Goal: Navigation & Orientation: Find specific page/section

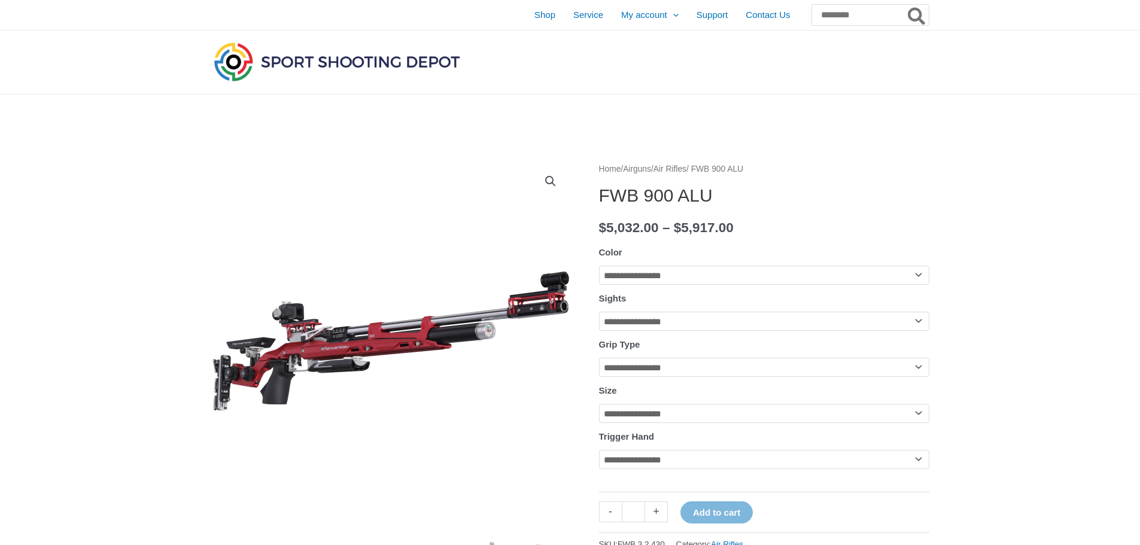
click at [687, 170] on link "Air Rifles" at bounding box center [670, 169] width 33 height 9
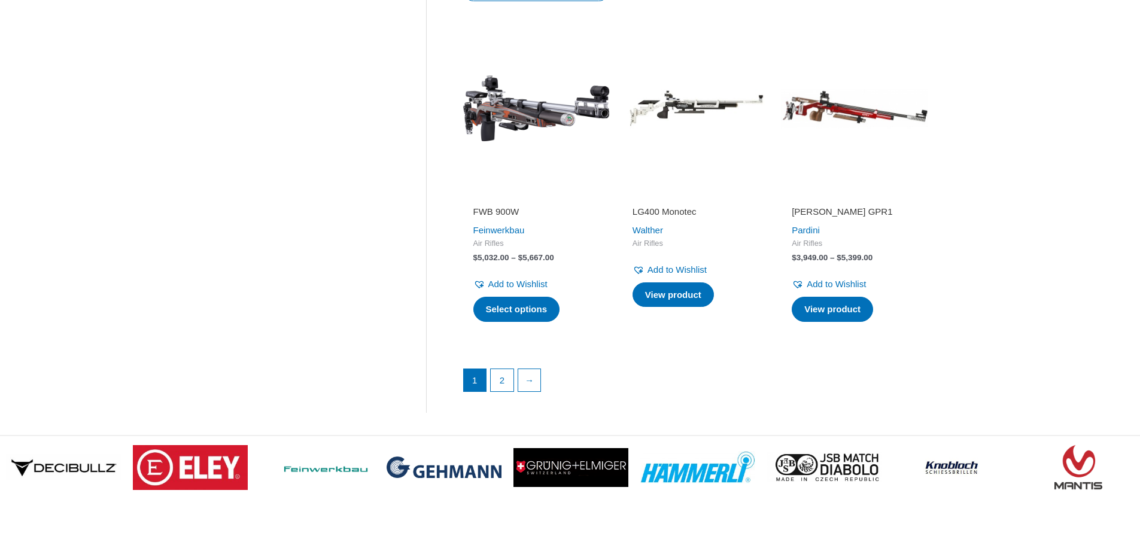
scroll to position [1676, 0]
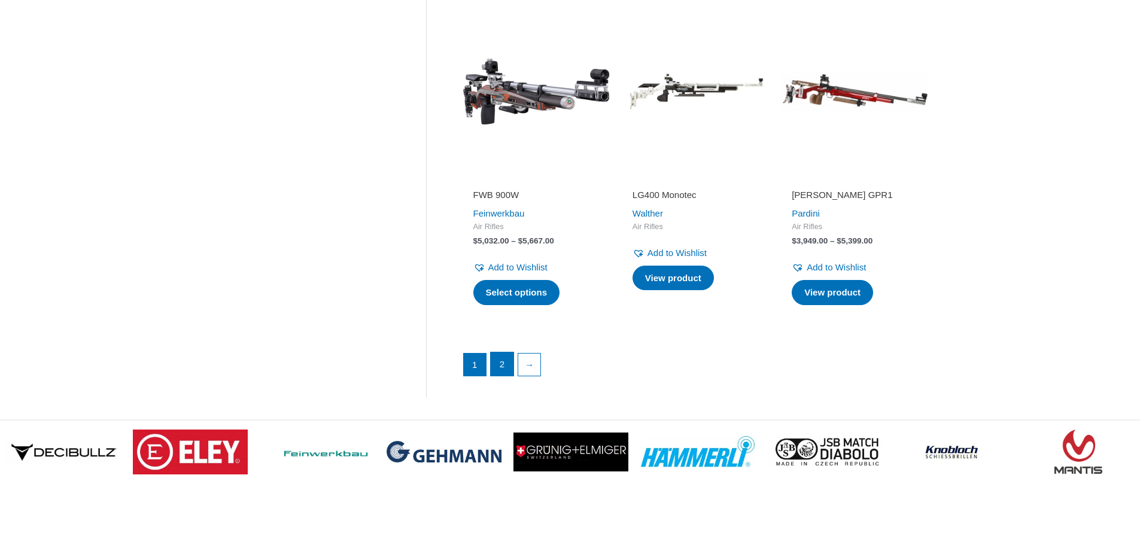
click at [499, 368] on link "2" at bounding box center [502, 365] width 23 height 24
